Goal: Task Accomplishment & Management: Use online tool/utility

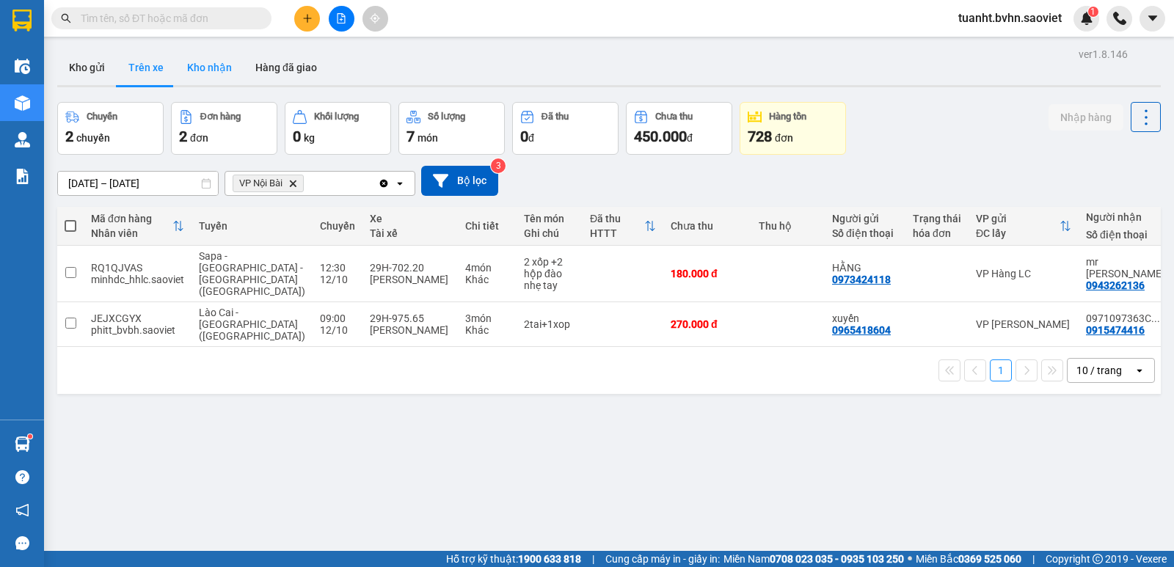
click at [214, 63] on button "Kho nhận" at bounding box center [209, 67] width 68 height 35
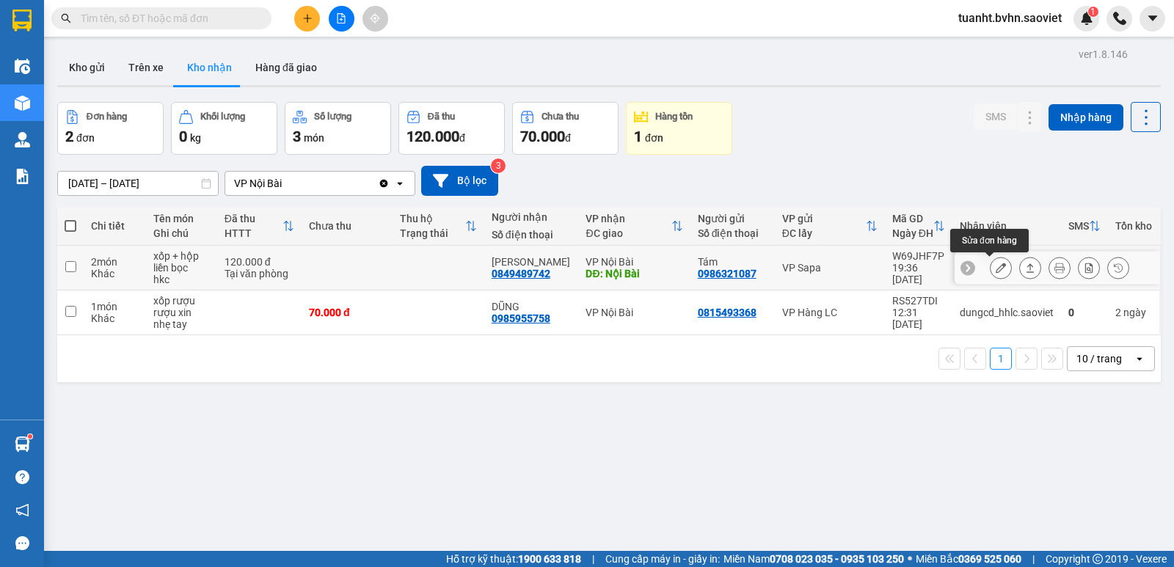
click at [991, 266] on button at bounding box center [1001, 268] width 21 height 26
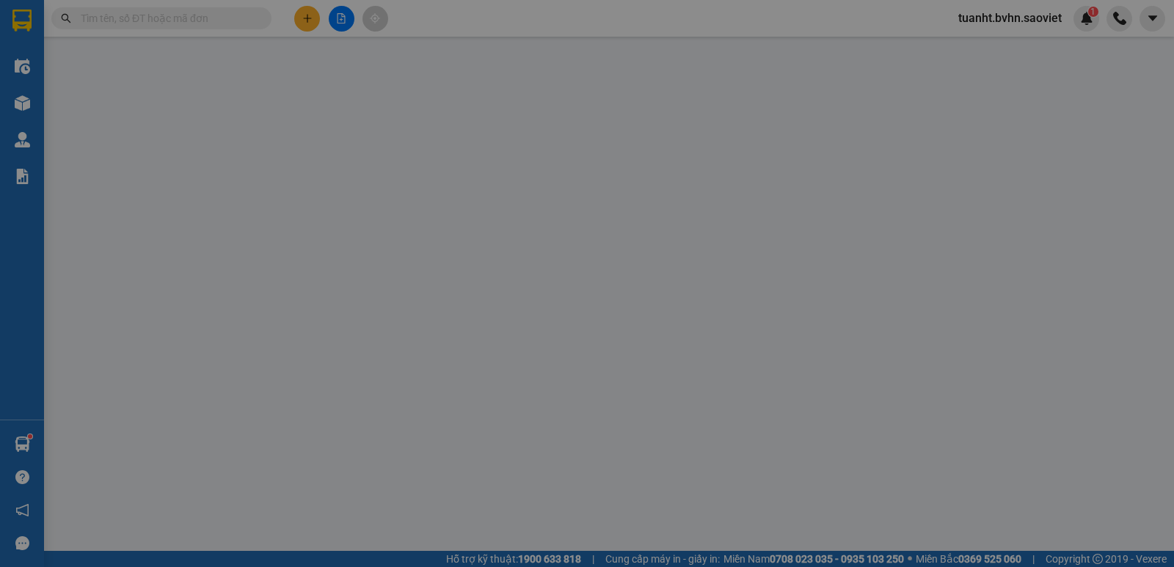
type input "0986321087"
type input "Tám"
type input "0849489742"
type input "[PERSON_NAME]"
type input "Nội Bài"
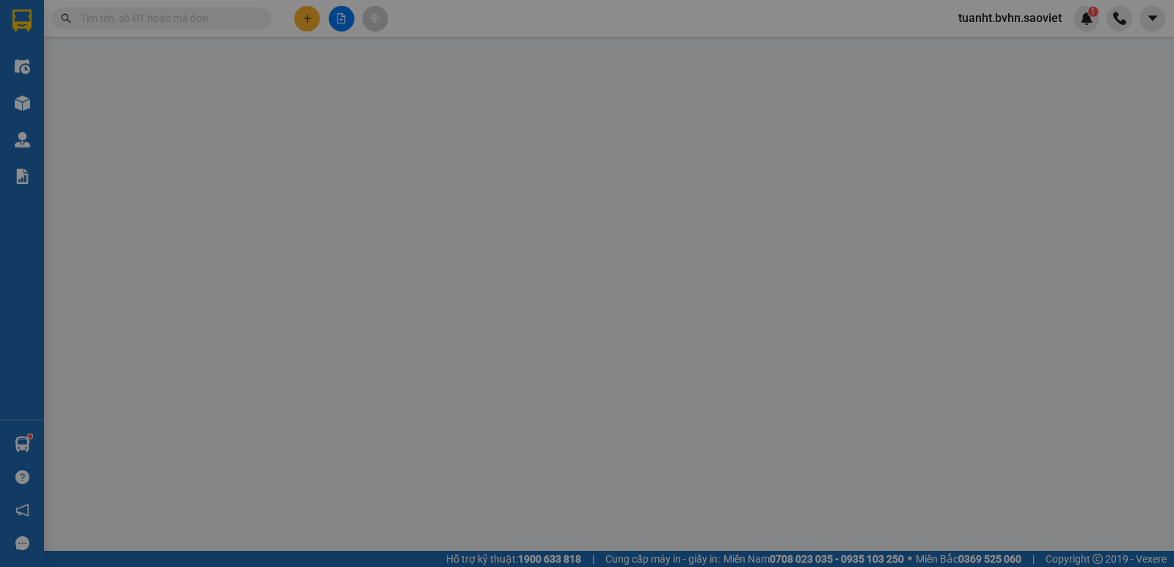
type input "0"
type input "120.000"
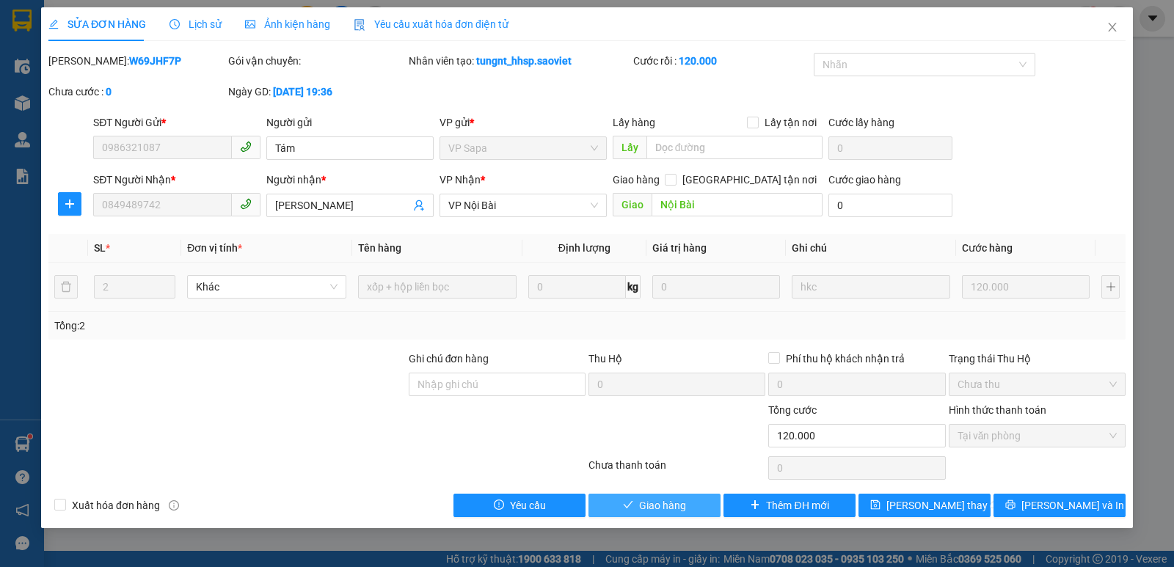
click at [672, 513] on span "Giao hàng" at bounding box center [662, 506] width 47 height 16
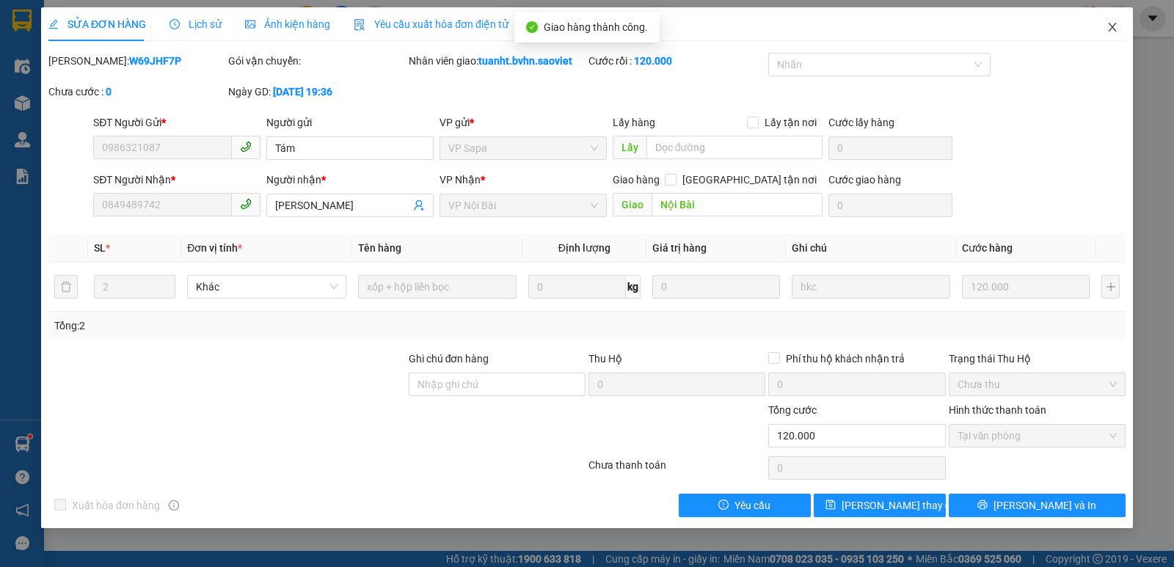
click at [1113, 25] on icon "close" at bounding box center [1113, 27] width 12 height 12
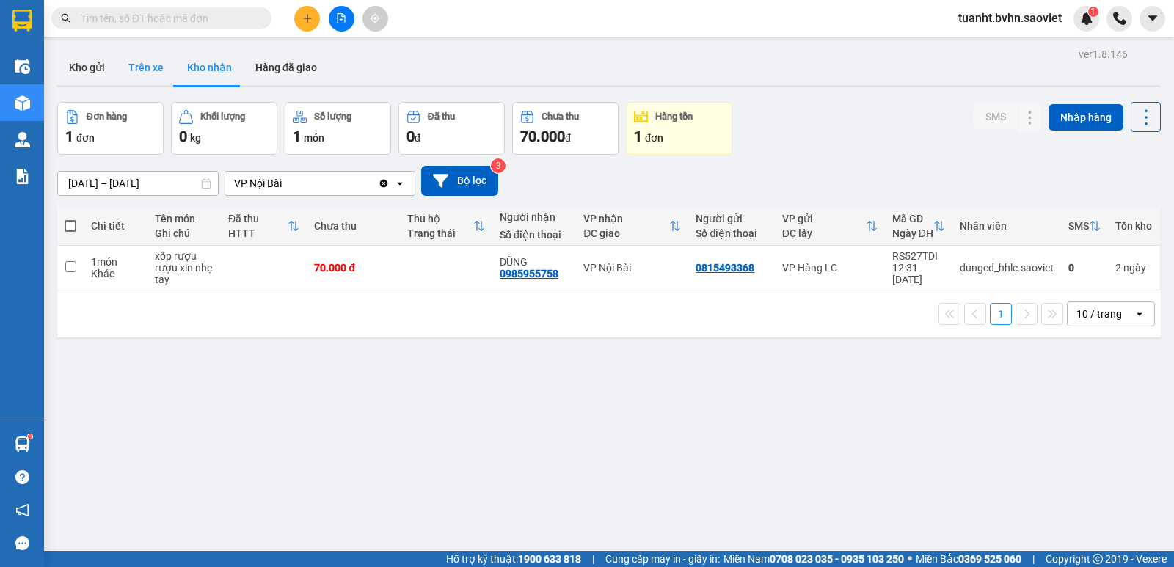
click at [144, 71] on button "Trên xe" at bounding box center [146, 67] width 59 height 35
